Goal: Transaction & Acquisition: Purchase product/service

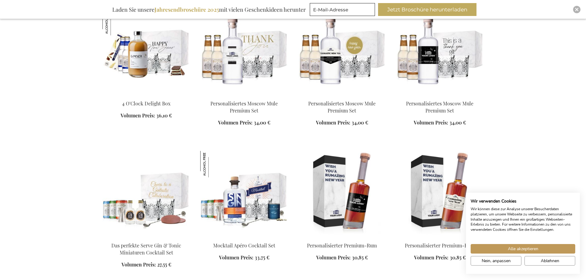
scroll to position [3663, 0]
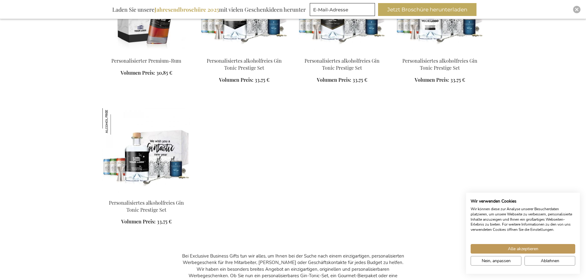
scroll to position [4032, 0]
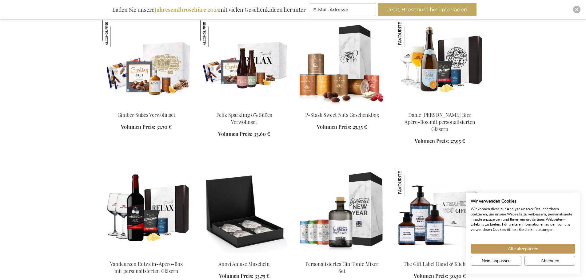
scroll to position [2770, 0]
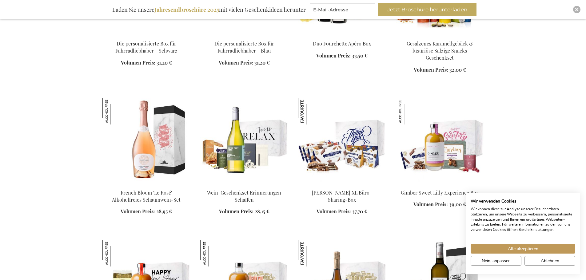
scroll to position [2185, 0]
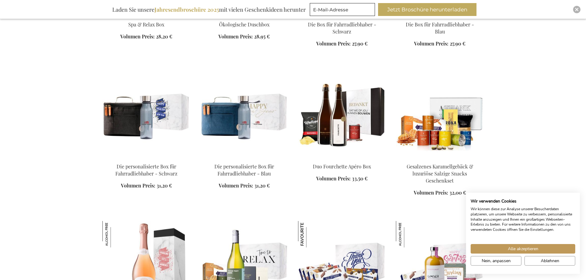
click at [137, 124] on img at bounding box center [146, 115] width 88 height 86
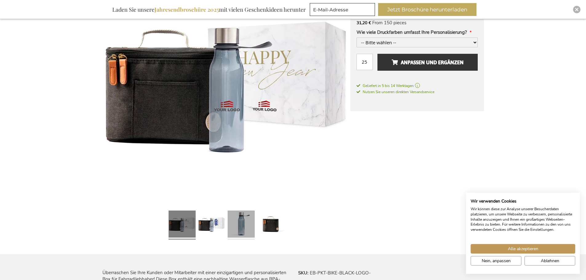
scroll to position [185, 0]
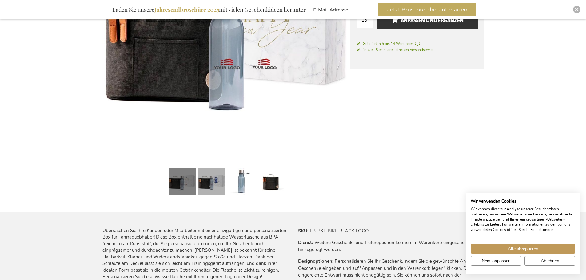
click at [204, 183] on link at bounding box center [211, 183] width 27 height 34
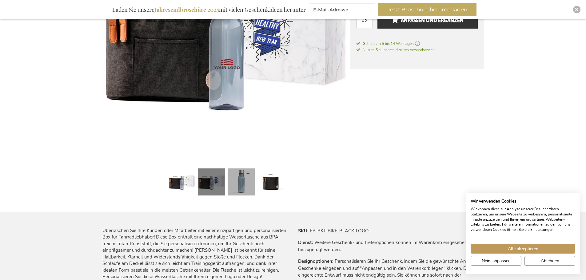
click at [239, 183] on link at bounding box center [241, 183] width 27 height 34
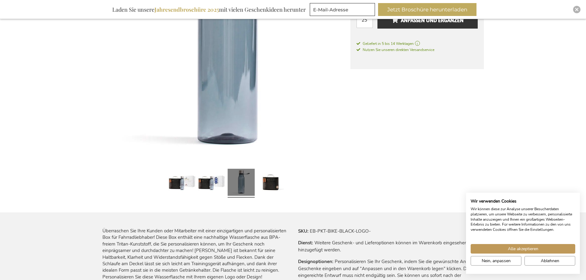
scroll to position [185, 0]
click at [272, 184] on link at bounding box center [270, 183] width 27 height 34
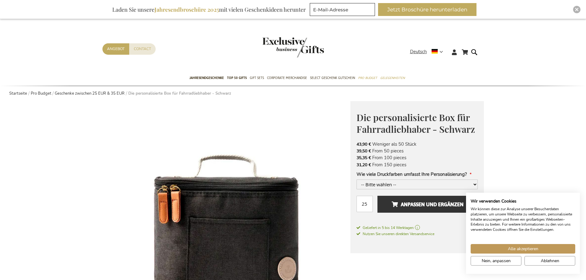
scroll to position [0, 0]
